Goal: Navigation & Orientation: Find specific page/section

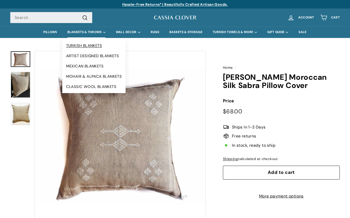
click at [69, 44] on link "TURKISH BLANKETS" at bounding box center [94, 45] width 64 height 10
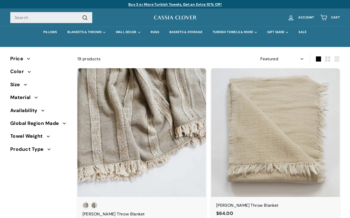
select select "manual"
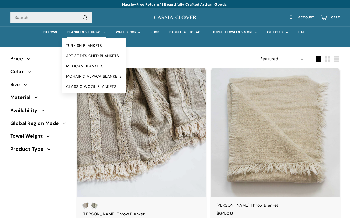
click at [66, 73] on link "MOHAIR & ALPACA BLANKETS" at bounding box center [94, 76] width 64 height 10
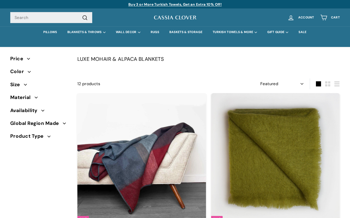
select select "manual"
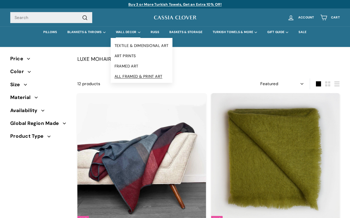
click at [115, 75] on link "ALL FRAMED & PRINT ART" at bounding box center [142, 76] width 62 height 10
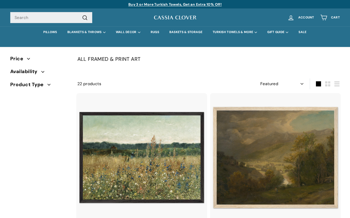
select select "manual"
click at [176, 30] on link "BASKETS & STORAGE" at bounding box center [185, 32] width 43 height 12
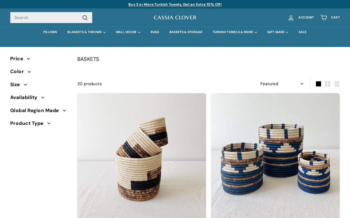
select select "manual"
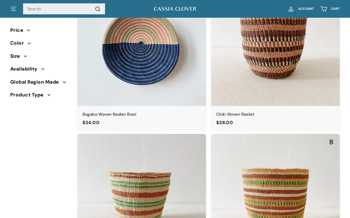
scroll to position [730, 0]
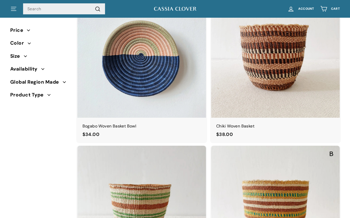
click at [57, 79] on span "Global Region Made" at bounding box center [36, 82] width 52 height 8
click at [54, 167] on div "Sort Featured Best selling Alphabetically, A-Z Alphabetically, Z-A Price, low t…" at bounding box center [172, 133] width 335 height 1621
click at [61, 82] on span "Global Region Made" at bounding box center [36, 82] width 52 height 8
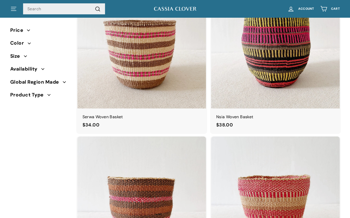
scroll to position [1206, 0]
